Goal: Information Seeking & Learning: Learn about a topic

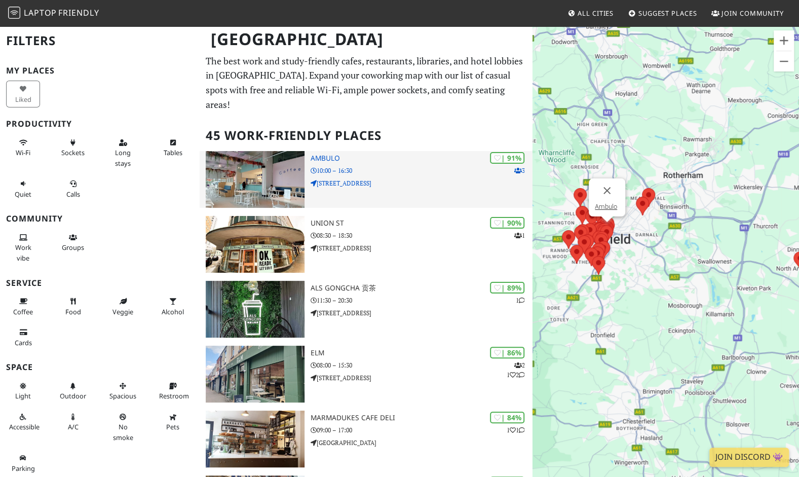
click at [386, 166] on p "10:00 – 16:30" at bounding box center [422, 171] width 222 height 10
